Goal: Transaction & Acquisition: Purchase product/service

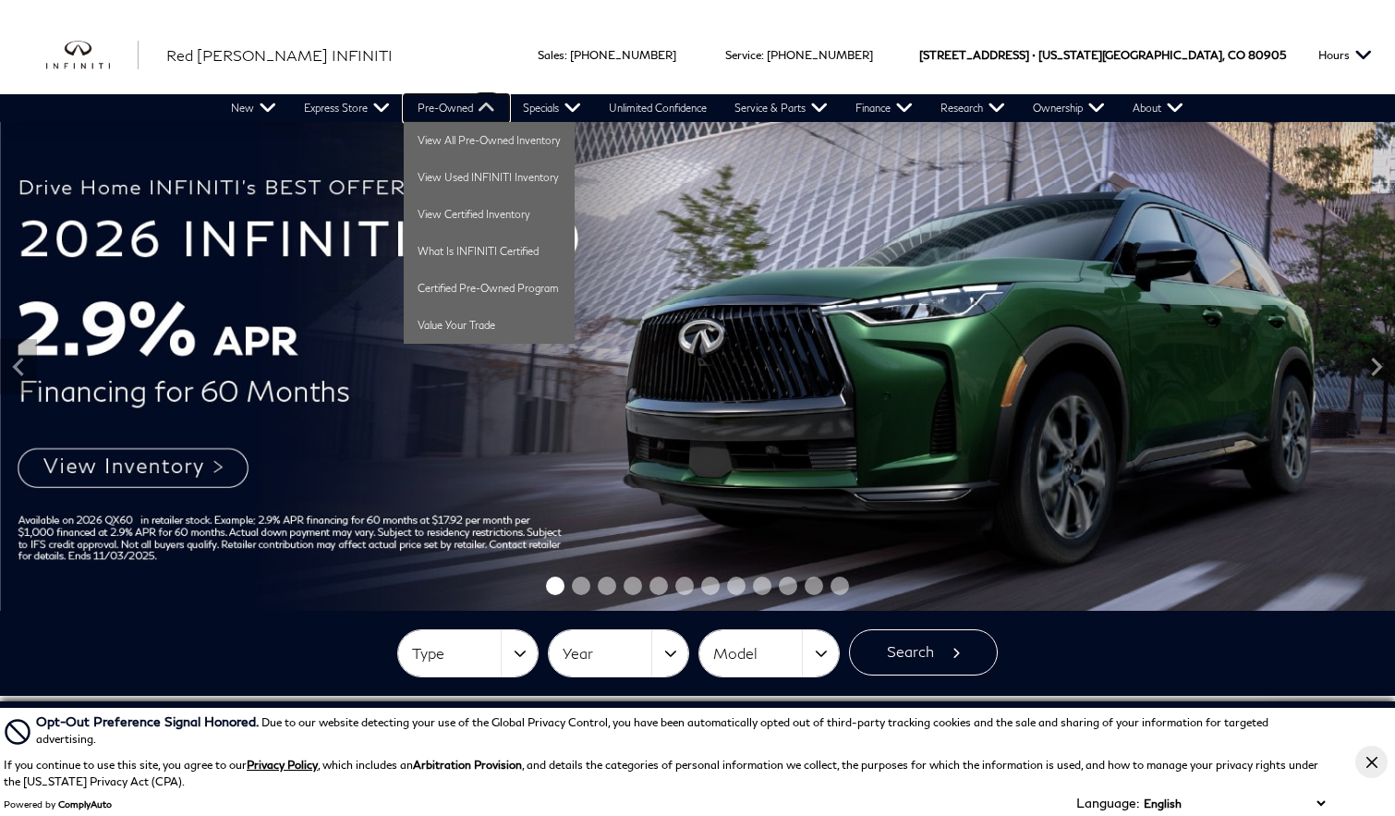
click at [459, 108] on link "Pre-Owned" at bounding box center [456, 108] width 105 height 28
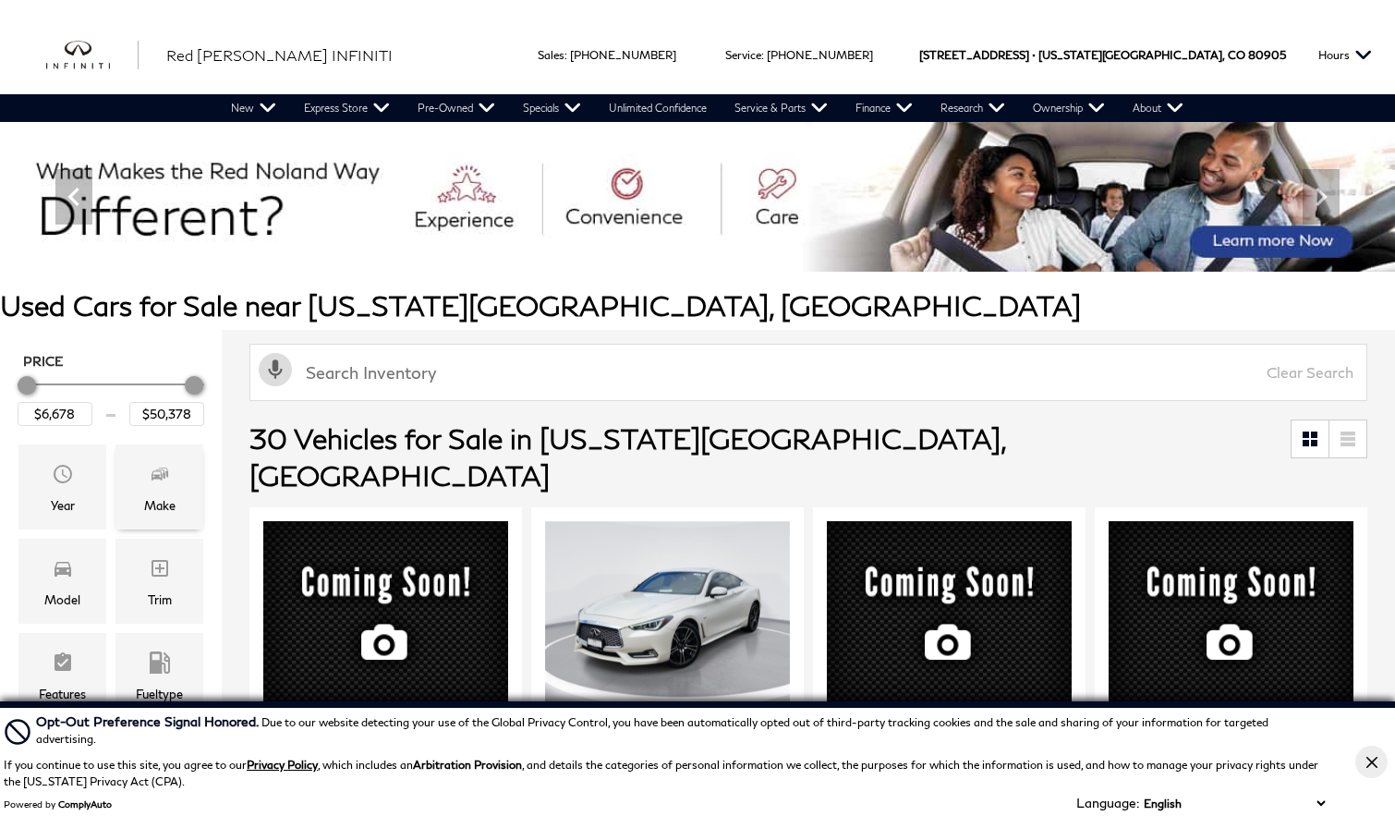
click at [164, 485] on span "Make" at bounding box center [160, 476] width 22 height 37
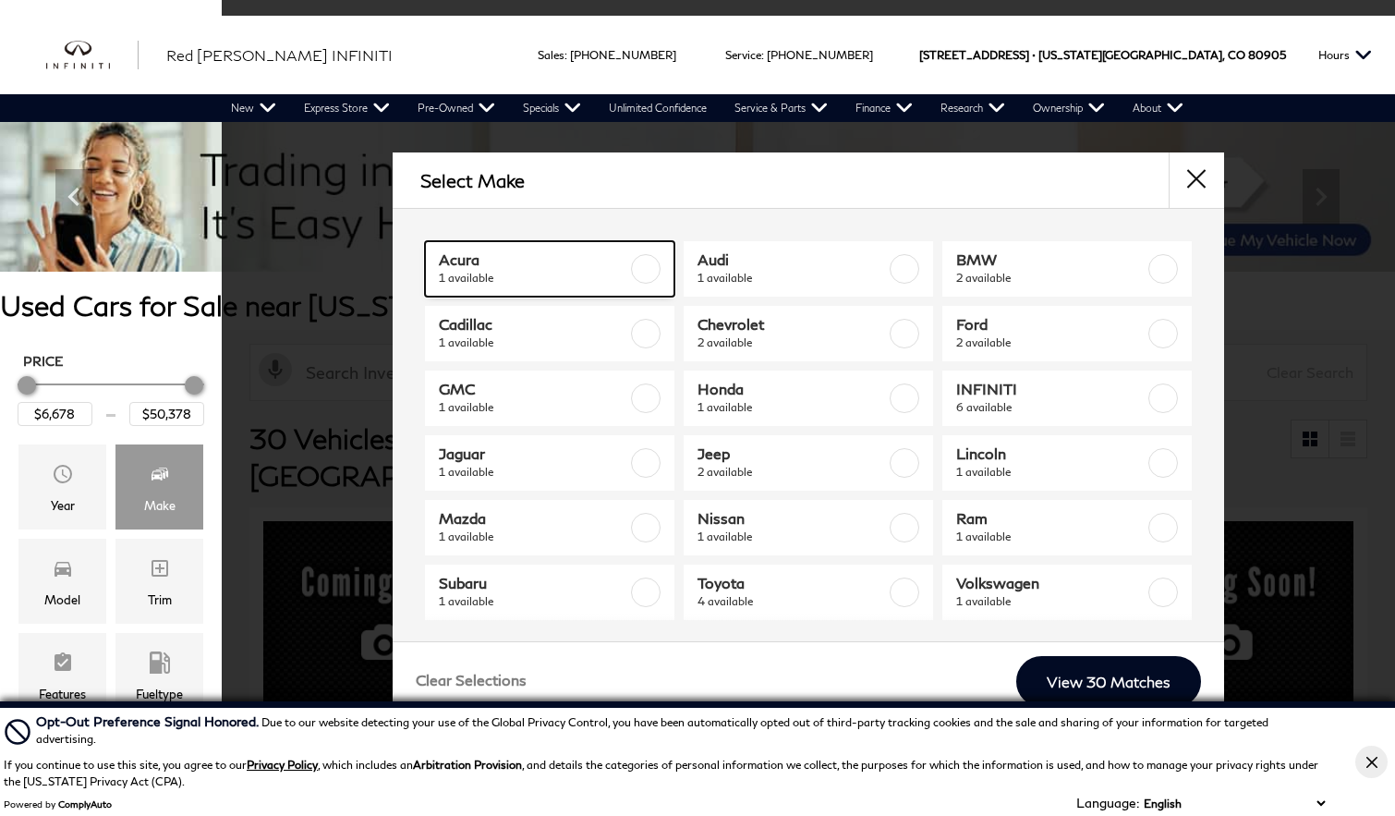
click at [643, 262] on label at bounding box center [646, 269] width 30 height 30
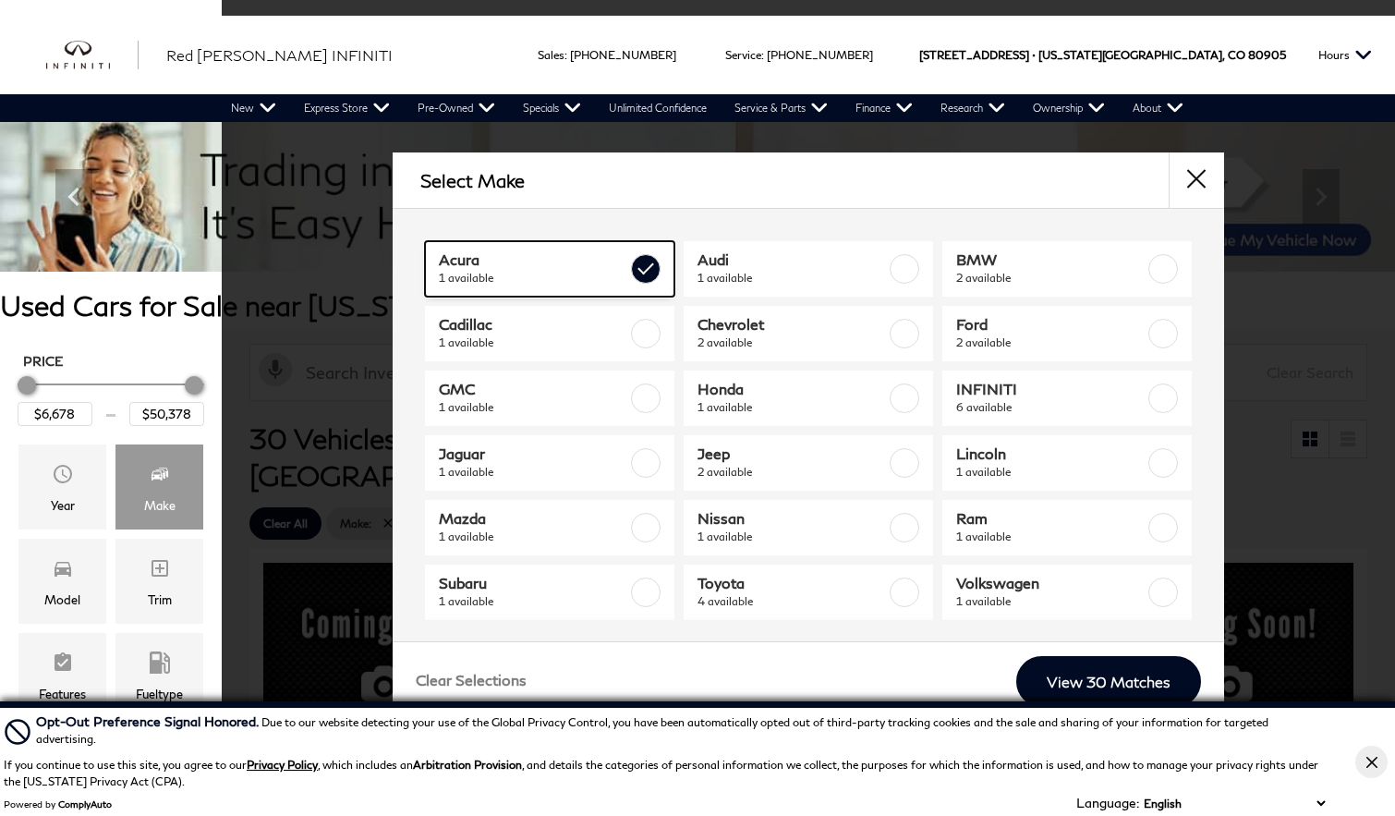
type input "$23,784"
checkbox input "true"
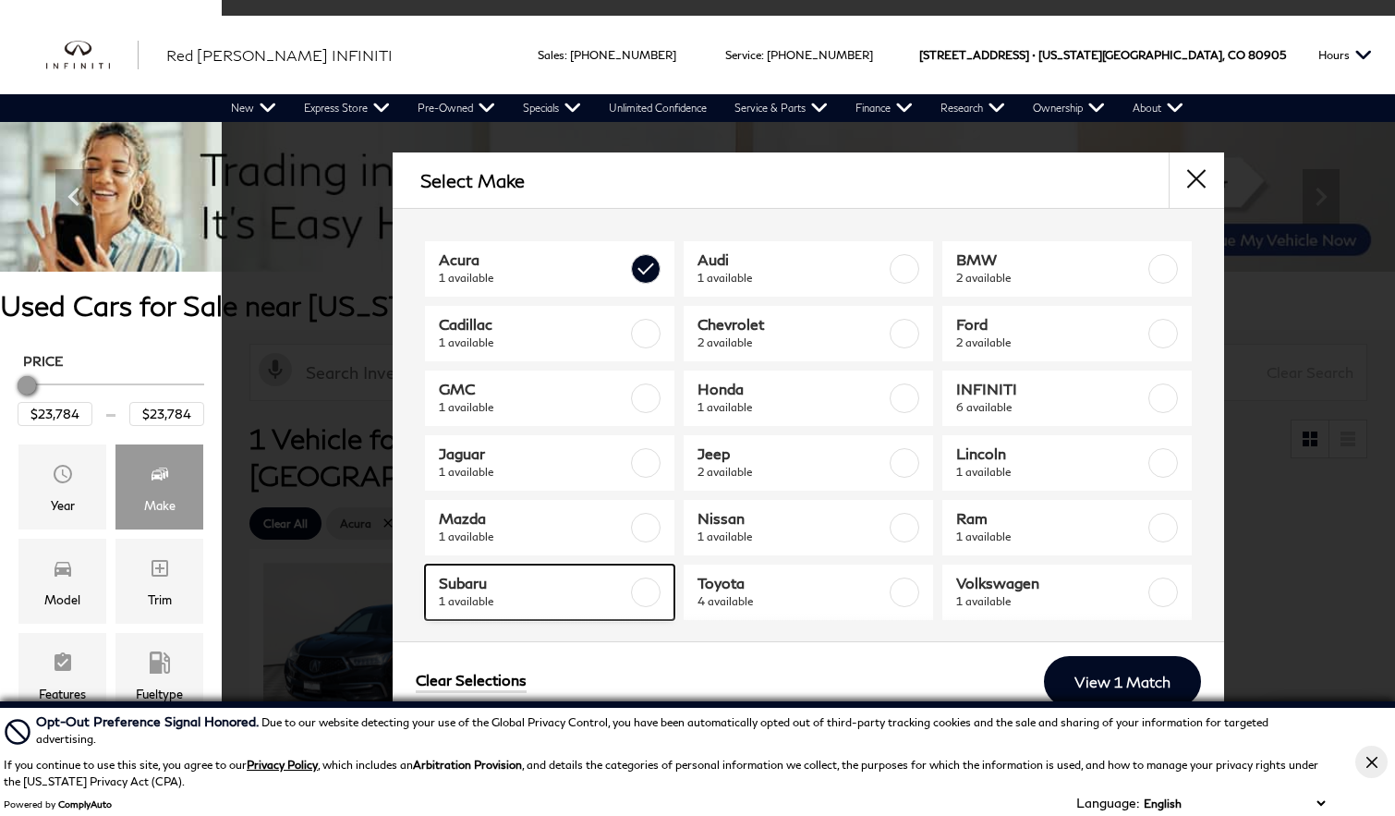
click at [647, 592] on label at bounding box center [646, 592] width 30 height 30
type input "$27,478"
checkbox input "true"
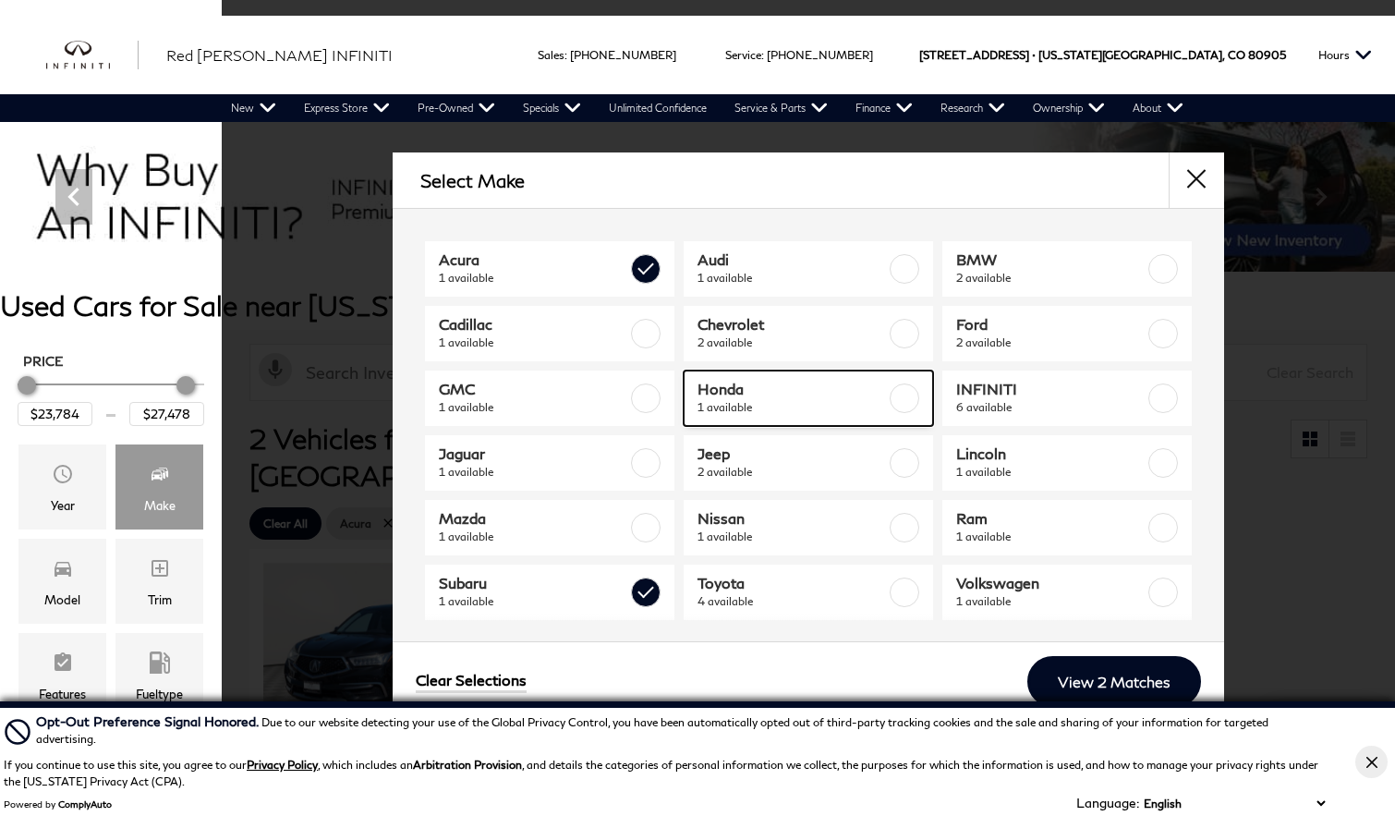
click at [917, 399] on label at bounding box center [905, 398] width 30 height 30
type input "$20,178"
checkbox input "true"
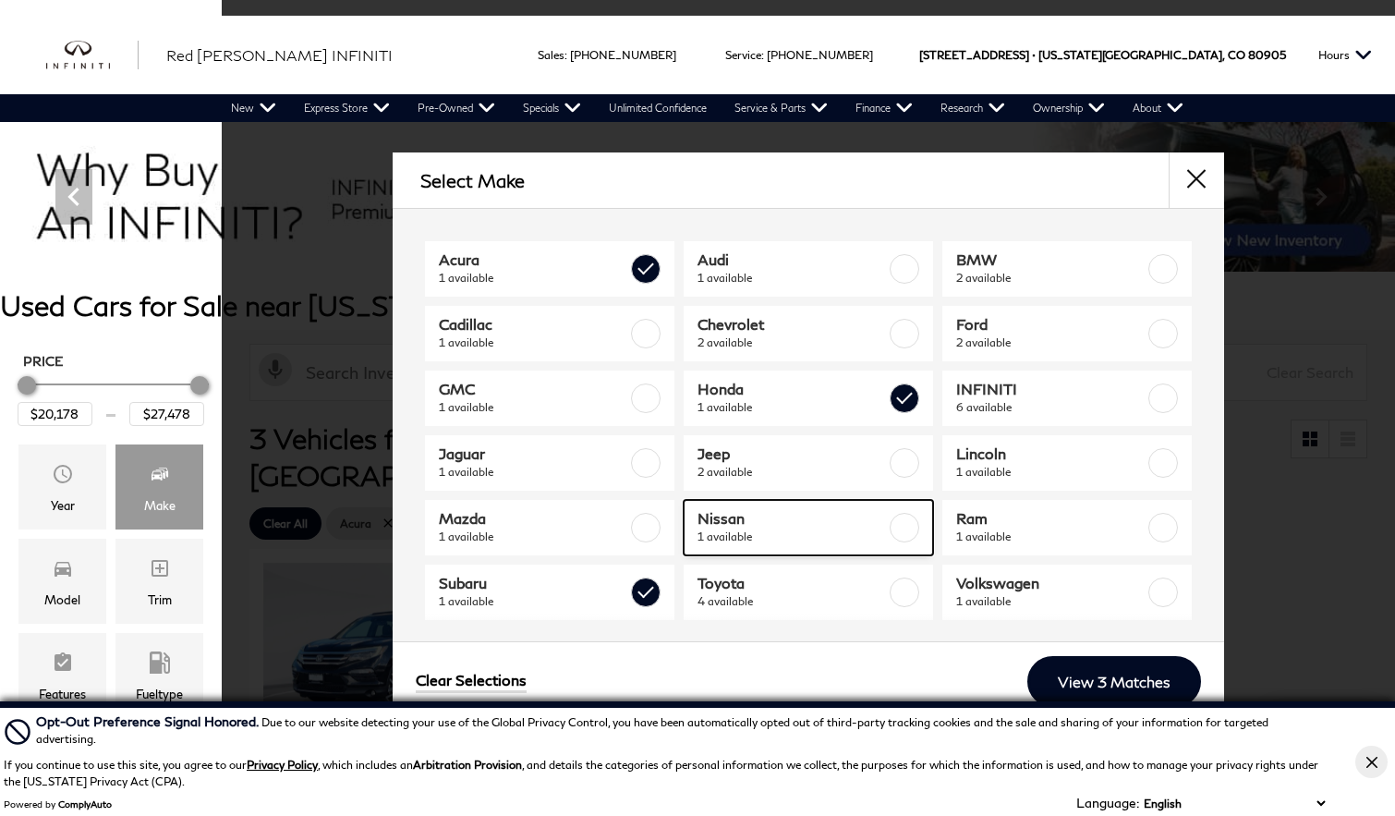
click at [910, 531] on label at bounding box center [905, 528] width 30 height 30
type input "$35,678"
checkbox input "true"
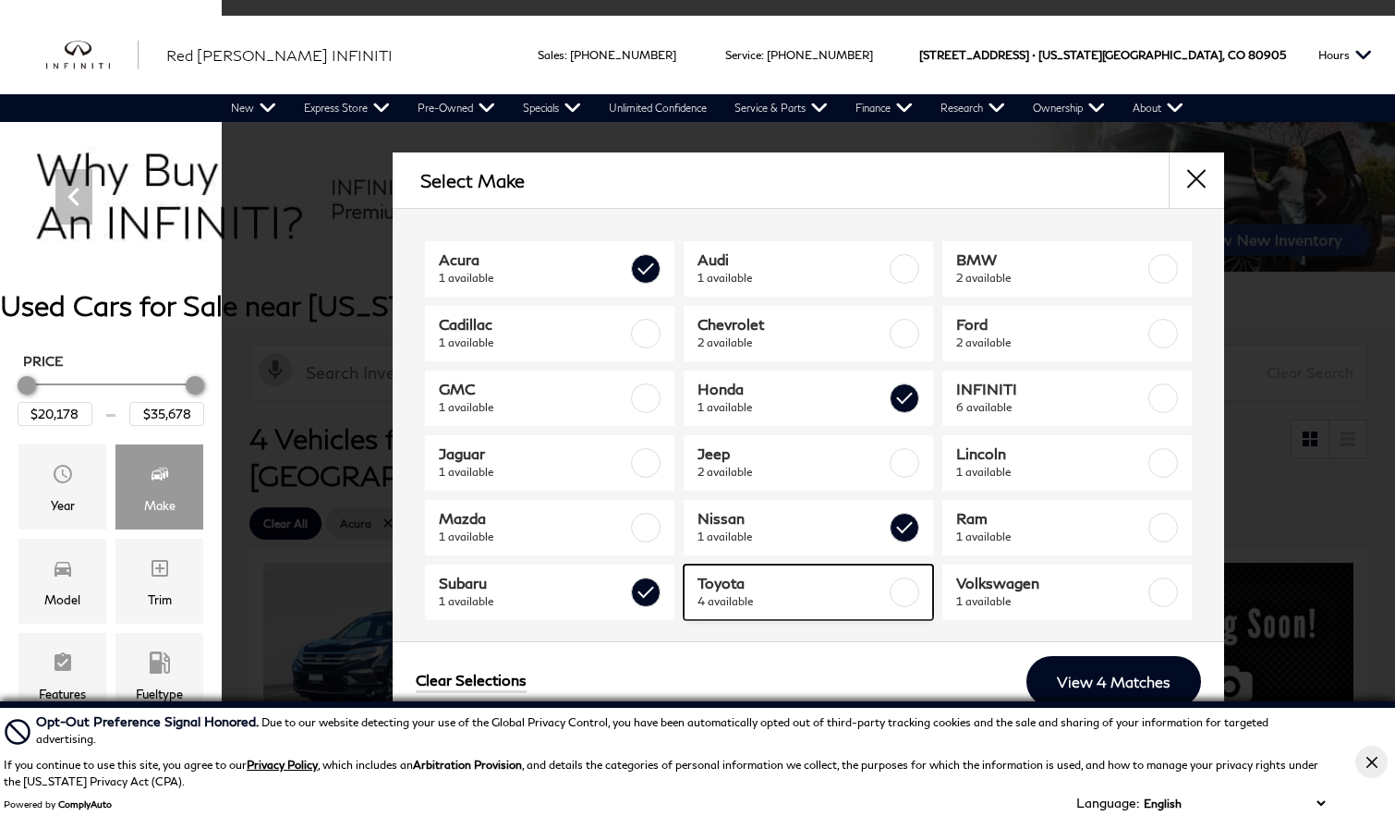
click at [907, 588] on label at bounding box center [905, 592] width 30 height 30
type input "$44,378"
checkbox input "true"
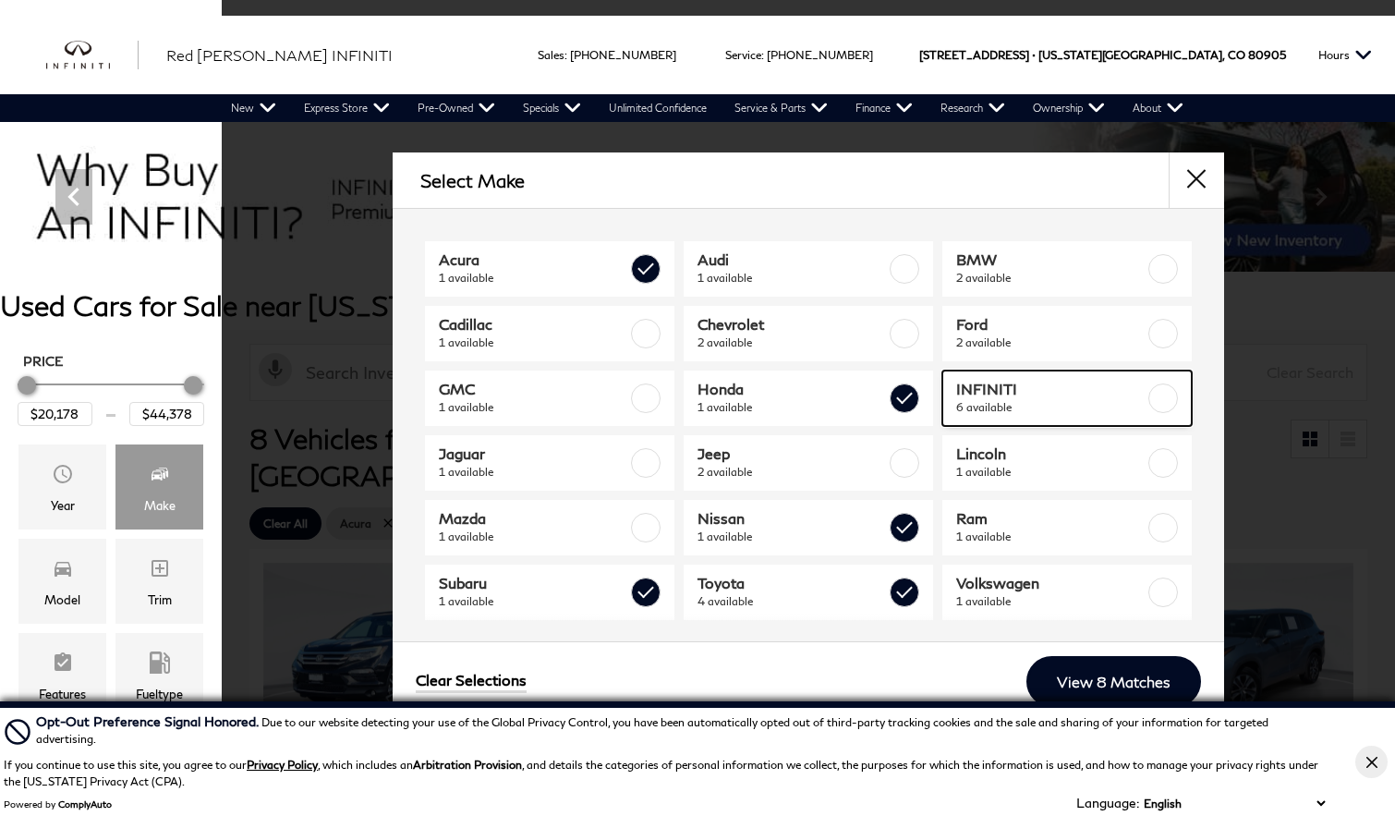
click at [1164, 395] on label at bounding box center [1163, 398] width 30 height 30
type input "$19,378"
type input "$45,678"
checkbox input "true"
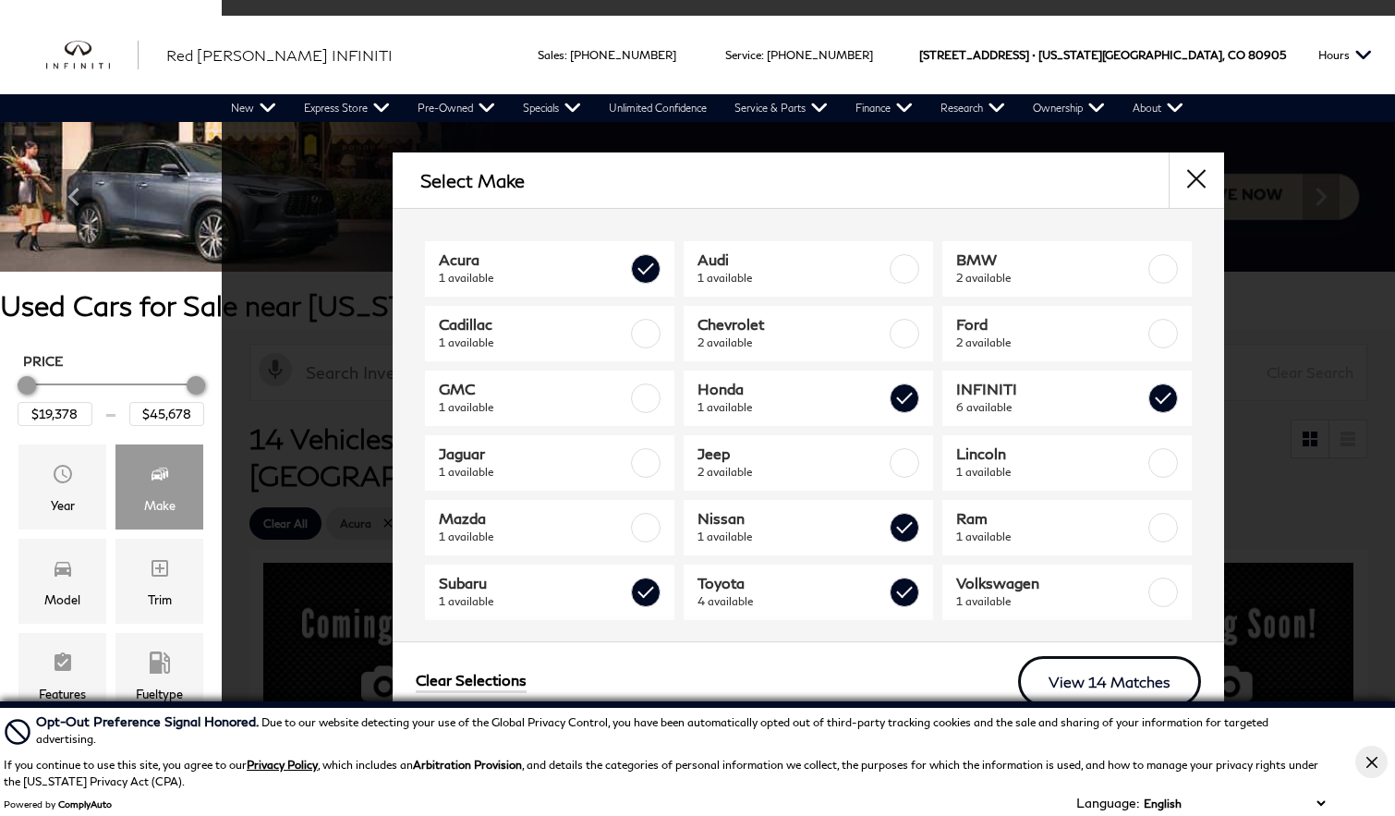
click at [1137, 678] on link "View 14 Matches" at bounding box center [1109, 681] width 183 height 51
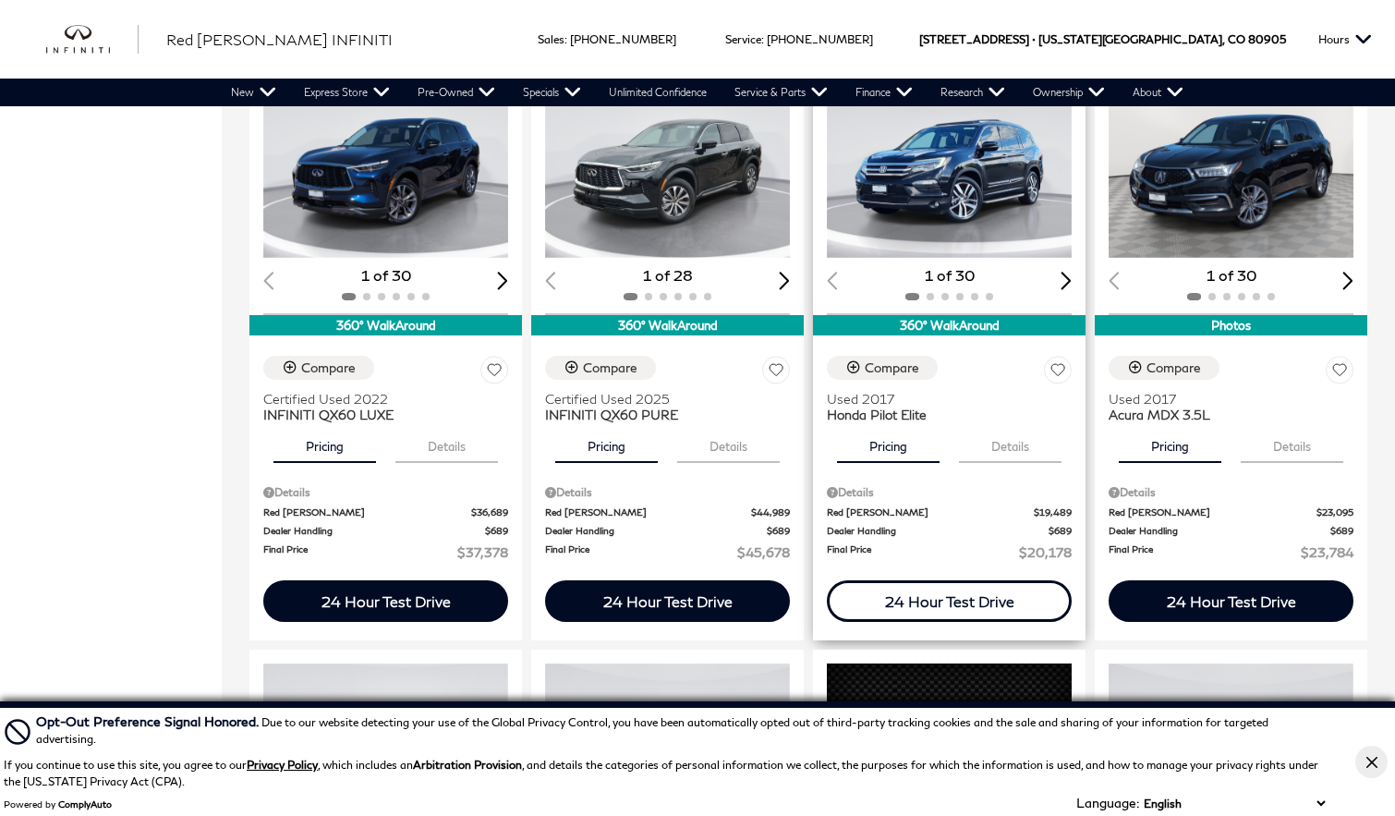
scroll to position [1078, 0]
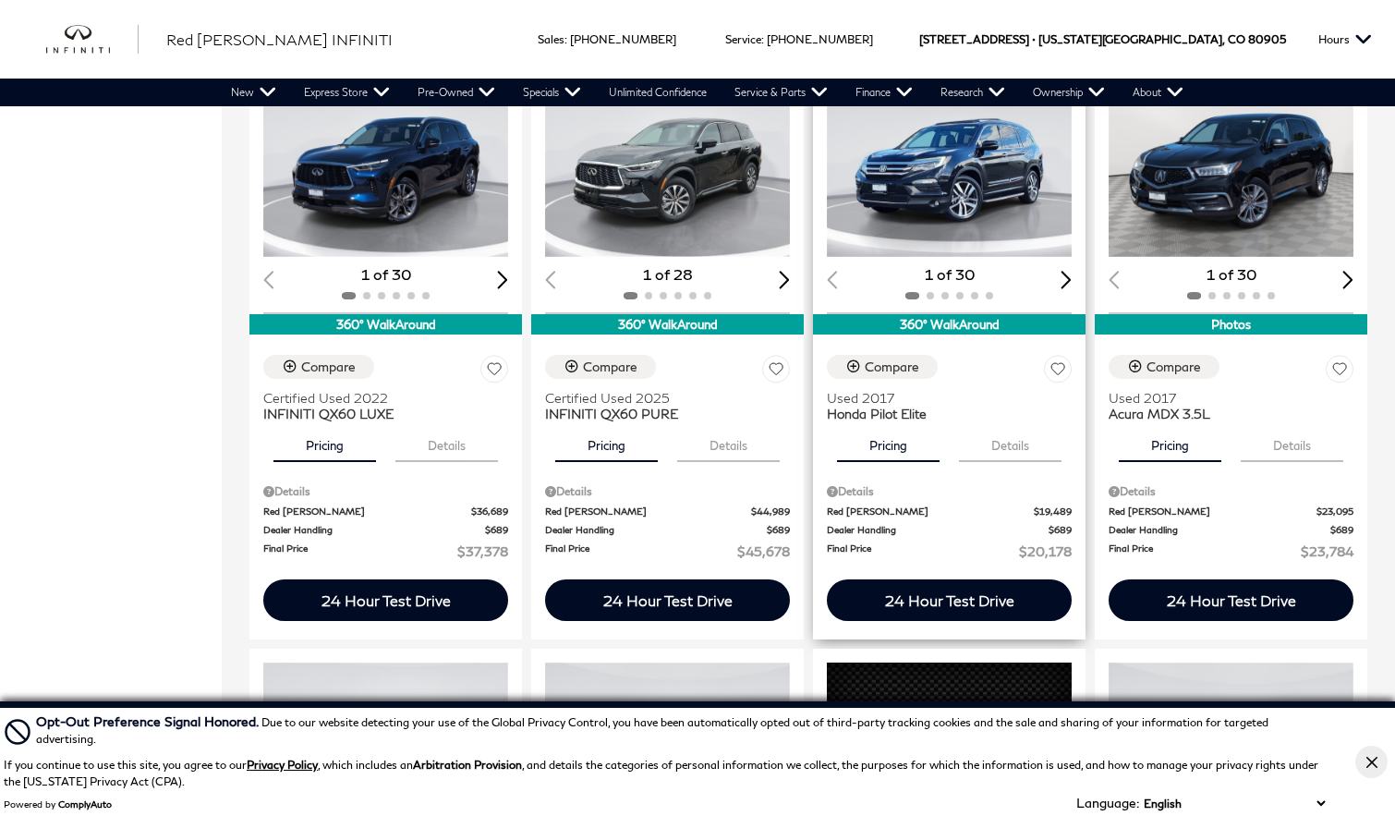
click at [1006, 421] on button "Details" at bounding box center [1010, 441] width 103 height 41
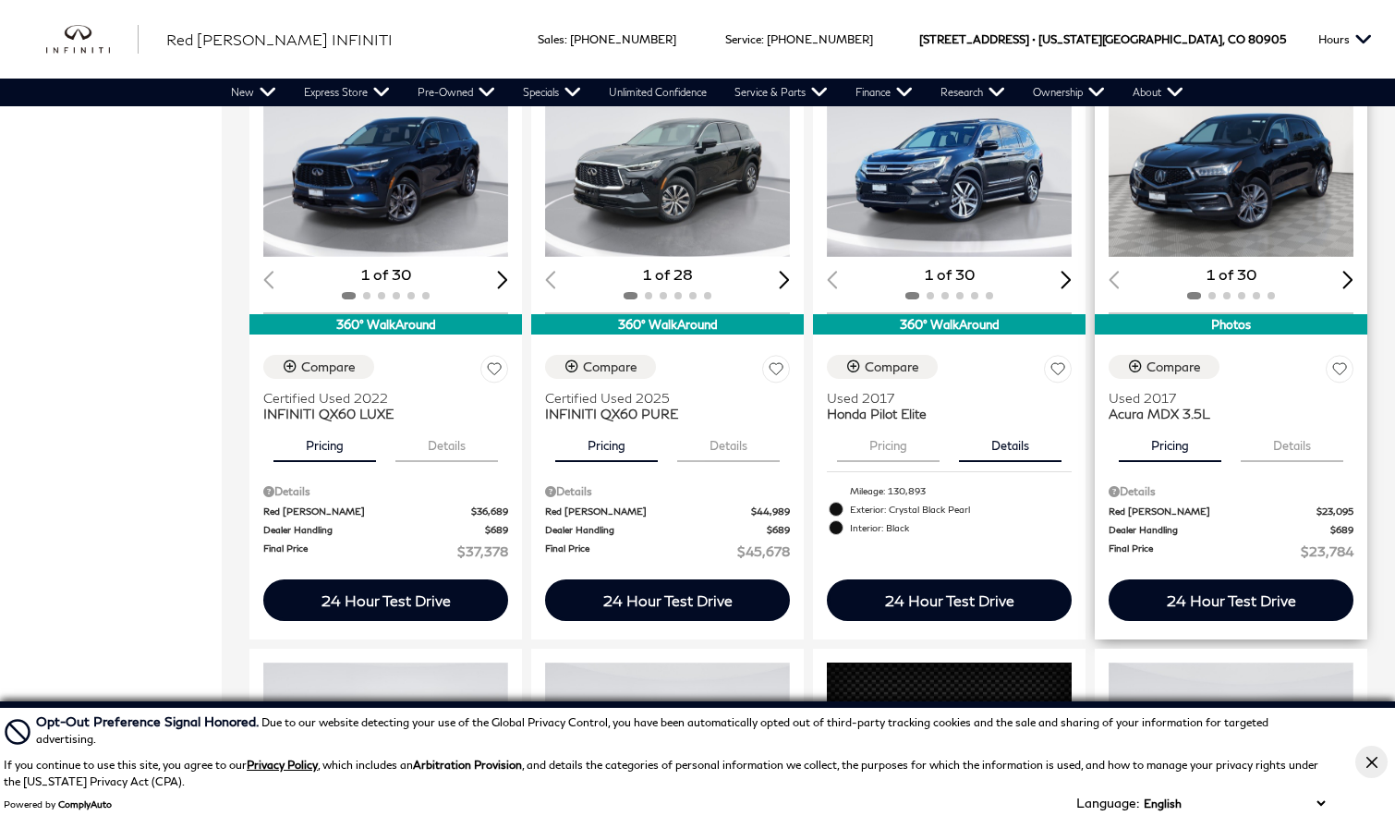
click at [1312, 421] on button "Details" at bounding box center [1292, 441] width 103 height 41
click at [1196, 421] on button "Pricing" at bounding box center [1170, 441] width 103 height 41
click at [1301, 421] on button "Details" at bounding box center [1292, 441] width 103 height 41
click at [1152, 421] on button "Pricing" at bounding box center [1170, 441] width 103 height 41
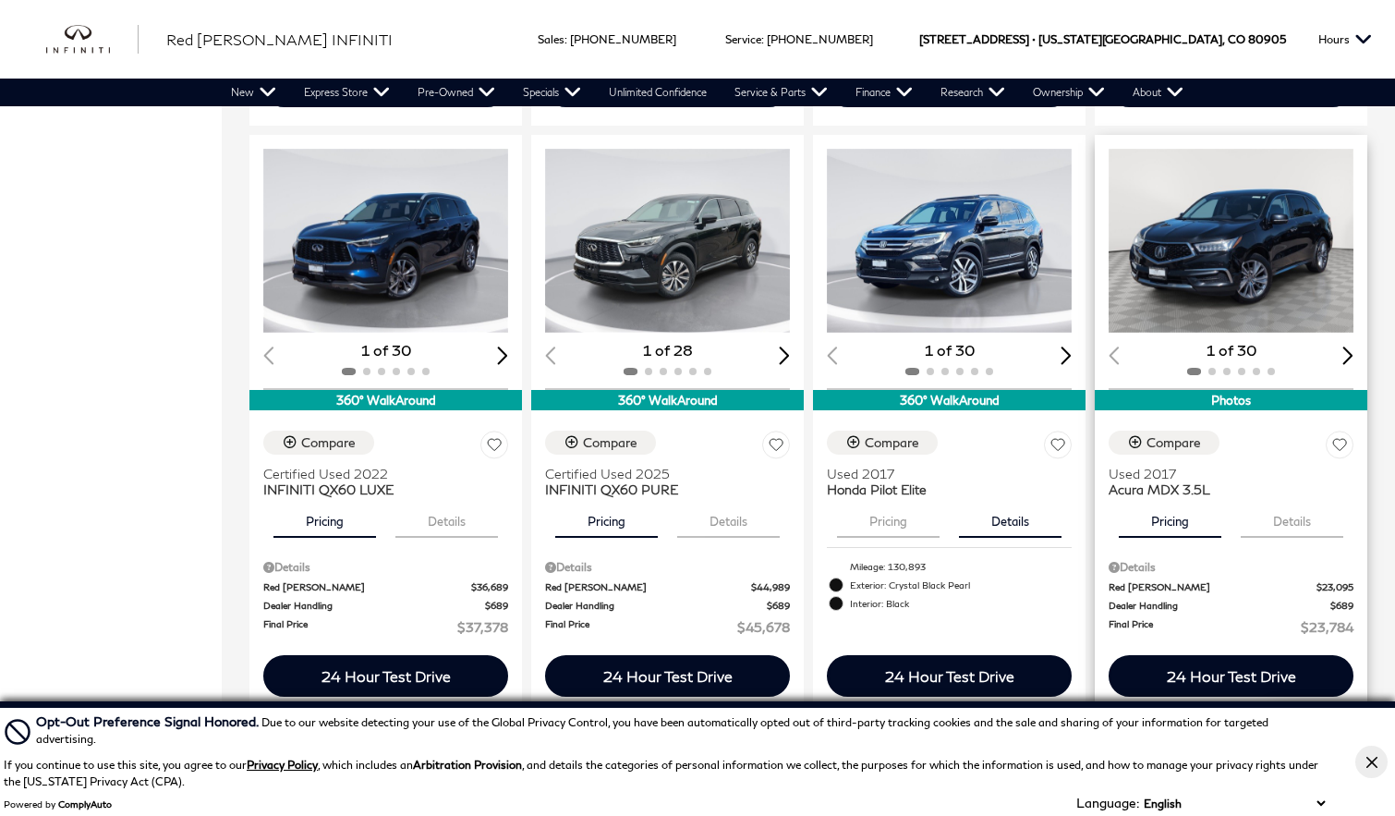
scroll to position [969, 0]
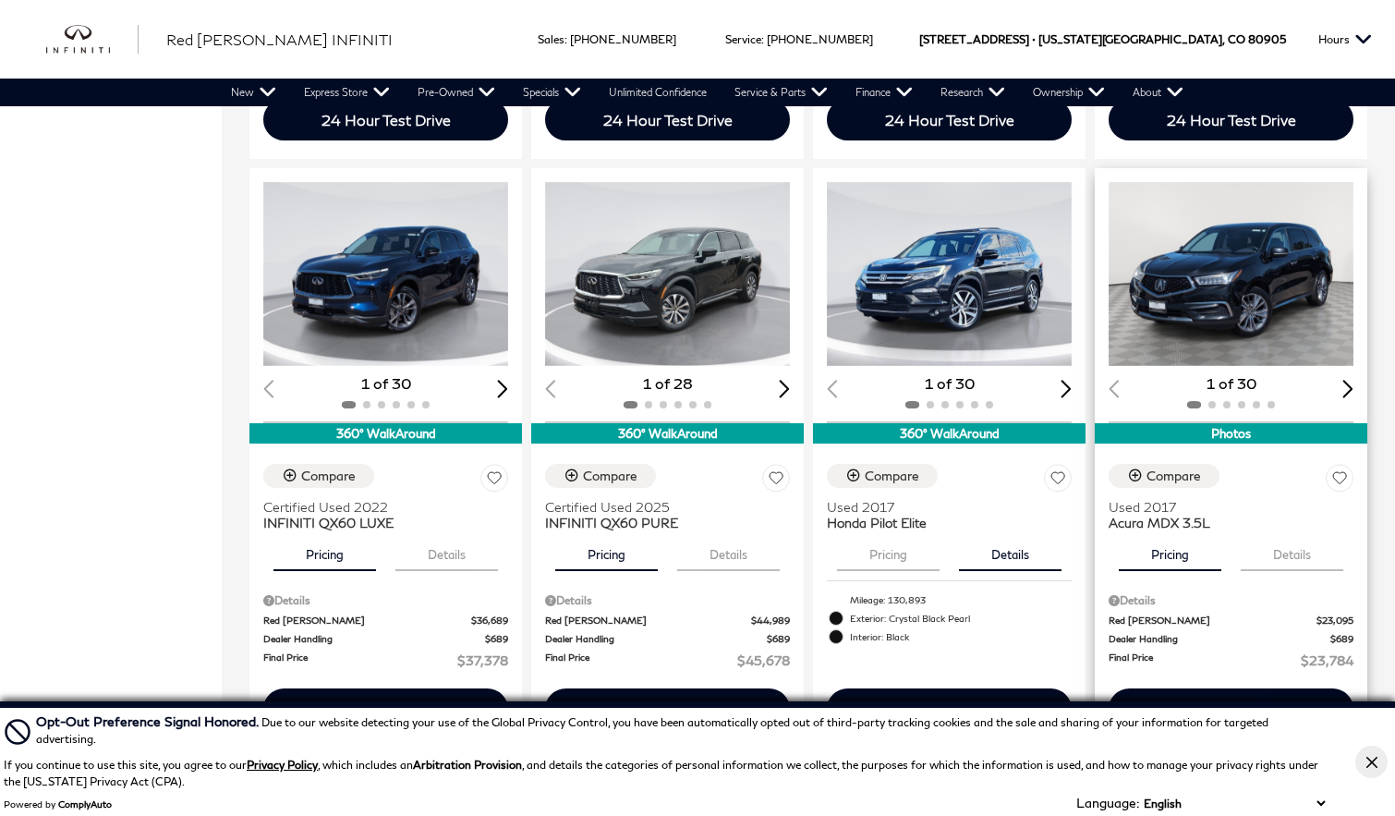
click at [1251, 286] on img "1 / 2" at bounding box center [1231, 274] width 245 height 184
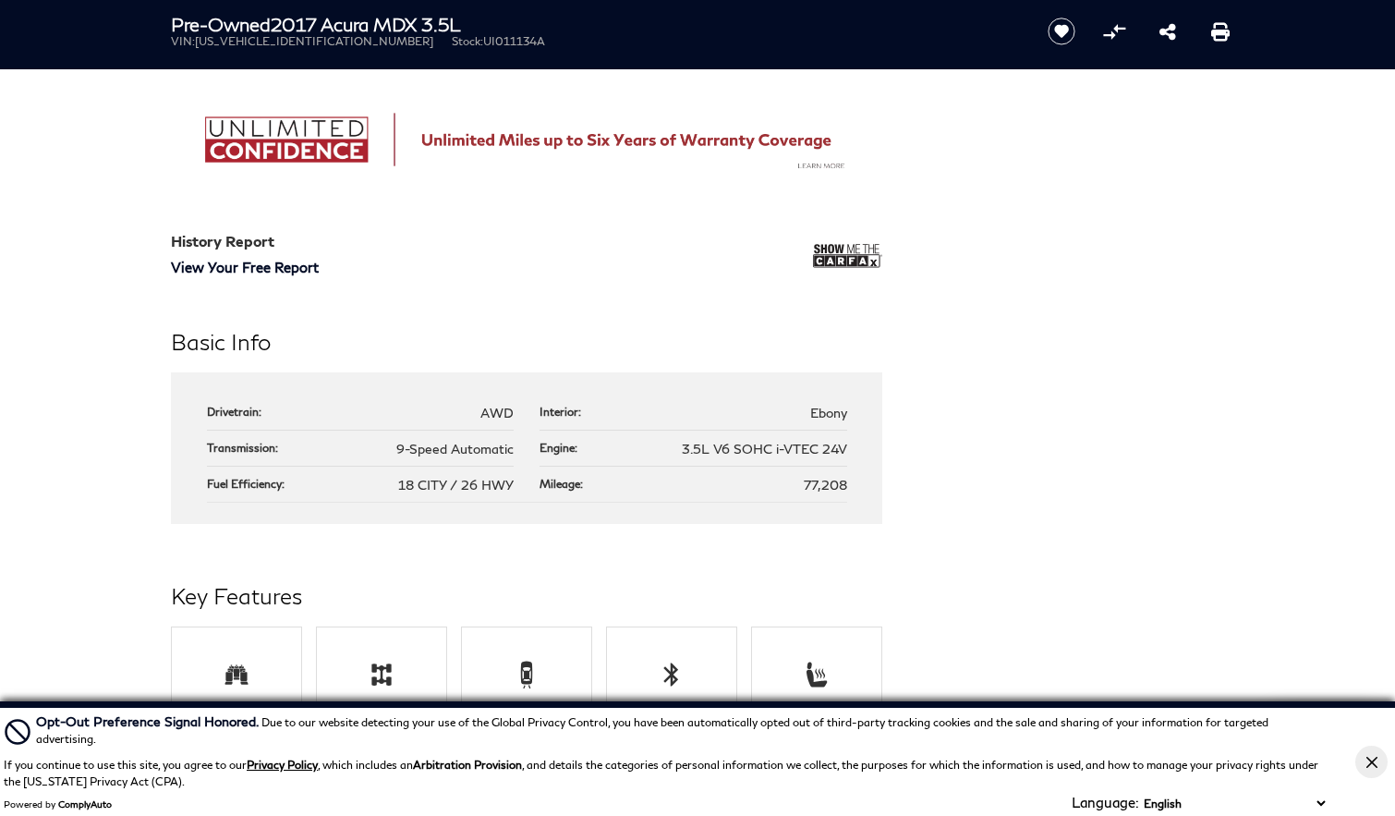
scroll to position [1447, 0]
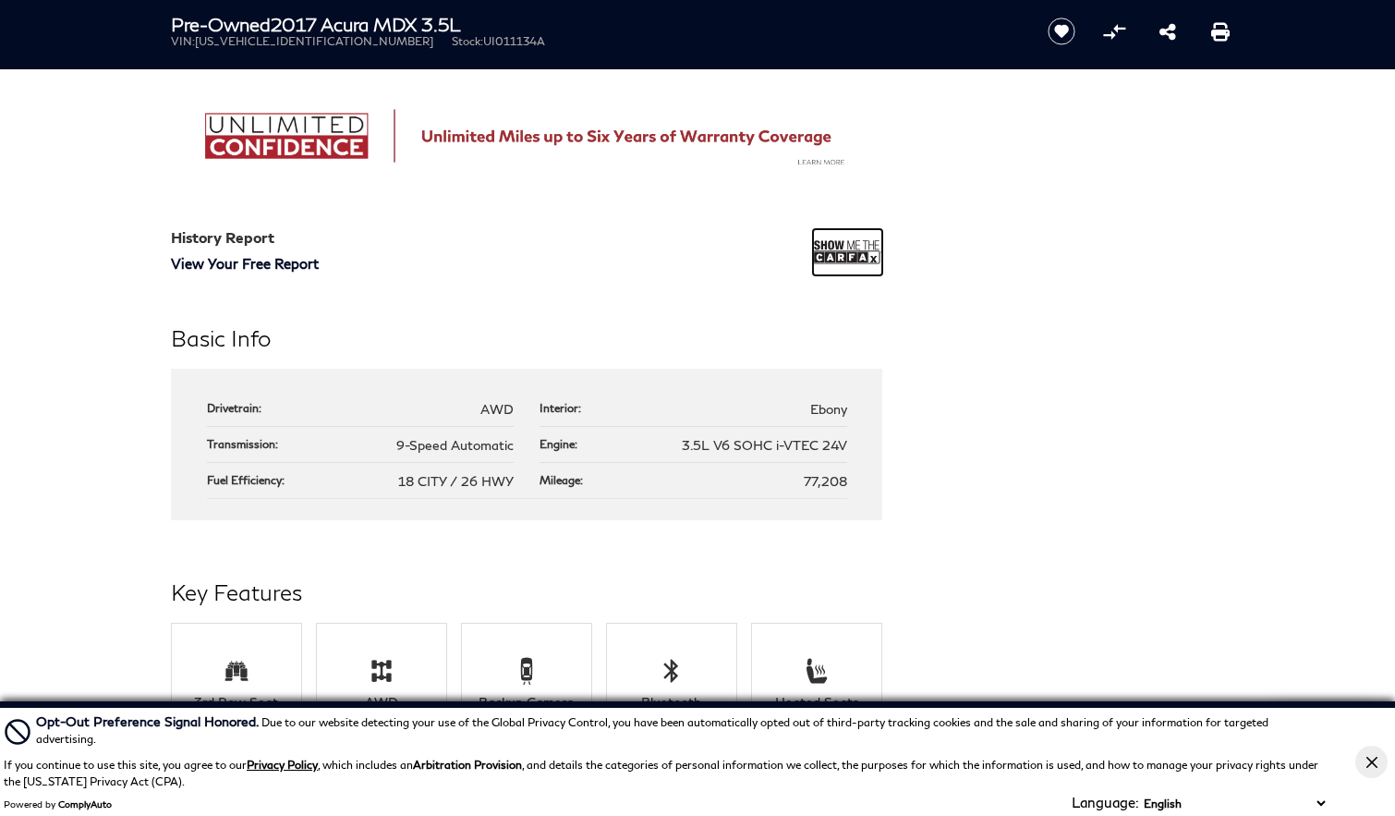
click at [842, 242] on img at bounding box center [847, 252] width 69 height 46
